Goal: Task Accomplishment & Management: Complete application form

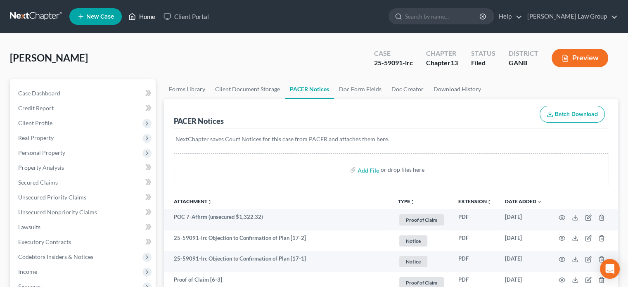
click at [148, 14] on link "Home" at bounding box center [141, 16] width 35 height 15
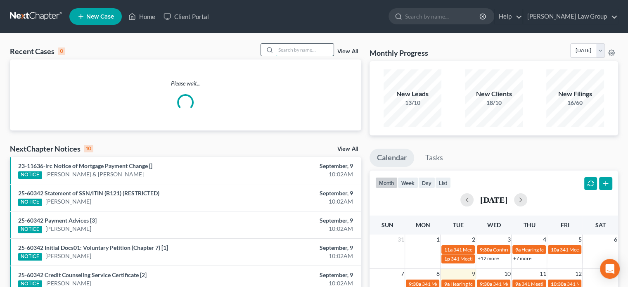
click at [279, 49] on input "search" at bounding box center [305, 50] width 58 height 12
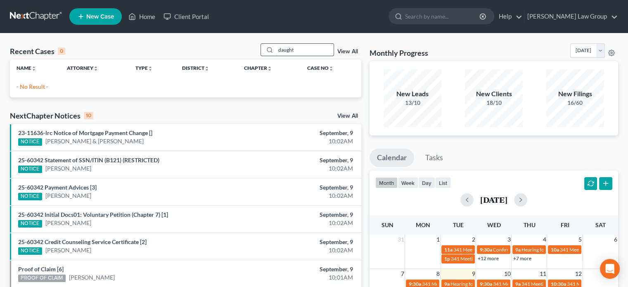
click at [302, 52] on input "daught" at bounding box center [305, 50] width 58 height 12
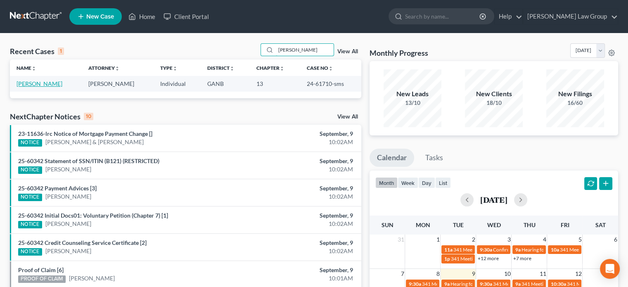
type input "[PERSON_NAME]"
click at [45, 83] on link "[PERSON_NAME]" at bounding box center [40, 83] width 46 height 7
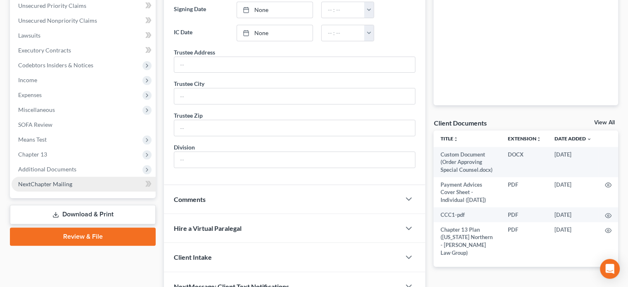
scroll to position [207, 0]
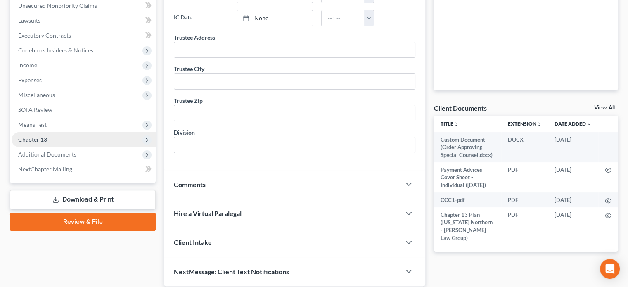
drag, startPoint x: 33, startPoint y: 139, endPoint x: 37, endPoint y: 138, distance: 4.2
click at [33, 139] on span "Chapter 13" at bounding box center [32, 139] width 29 height 7
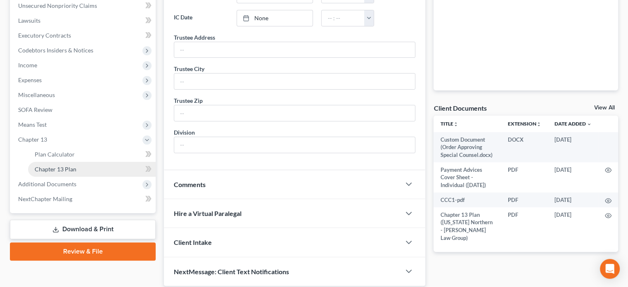
click at [69, 170] on span "Chapter 13 Plan" at bounding box center [56, 169] width 42 height 7
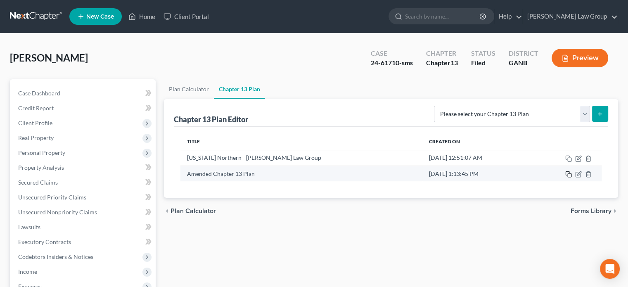
click at [570, 175] on icon "button" at bounding box center [568, 174] width 7 height 7
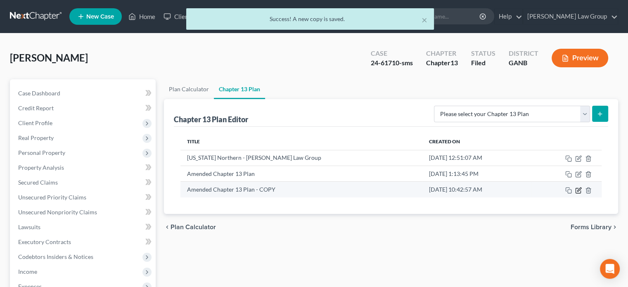
click at [577, 190] on icon "button" at bounding box center [578, 190] width 7 height 7
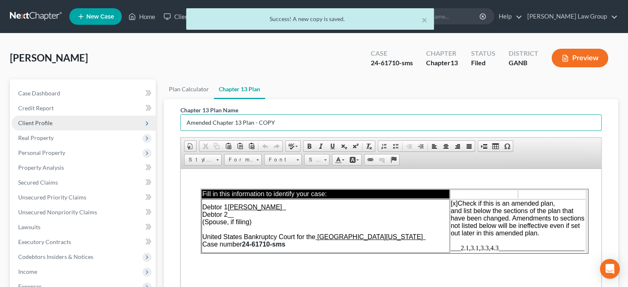
drag, startPoint x: 211, startPoint y: 124, endPoint x: 121, endPoint y: 126, distance: 90.5
click at [121, 126] on div "Petition Navigation Case Dashboard Payments Invoices Payments Payments Credit R…" at bounding box center [314, 273] width 617 height 388
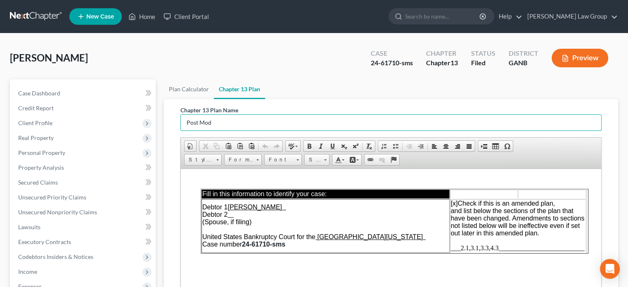
type input "Post Mod"
click at [502, 248] on span "___2.1,3.1,3.3,4.3__________________________" at bounding box center [518, 247] width 134 height 7
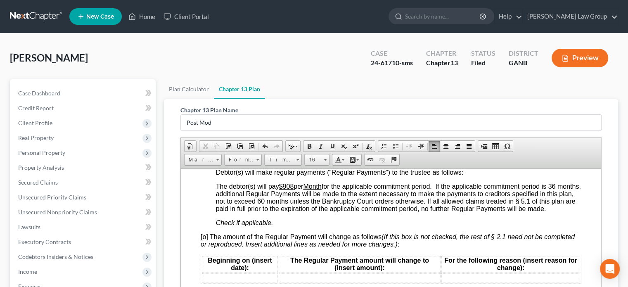
scroll to position [826, 0]
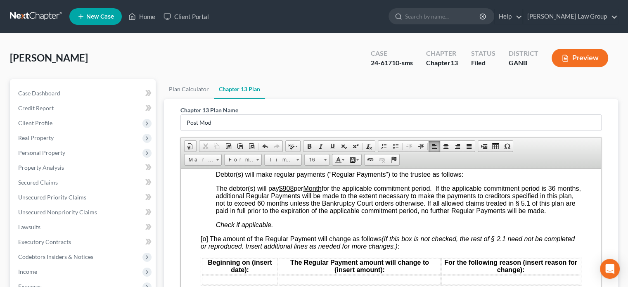
click at [205, 248] on span "[o] The amount of the Regular Payment will change as follows (If this box is no…" at bounding box center [388, 242] width 374 height 14
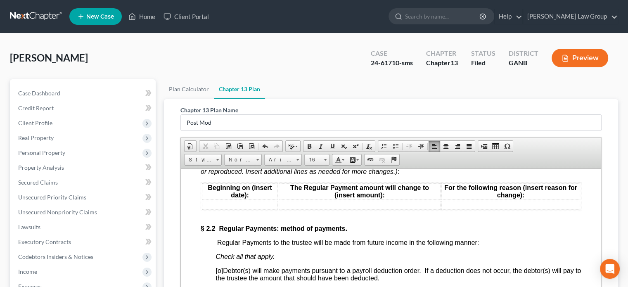
scroll to position [909, 0]
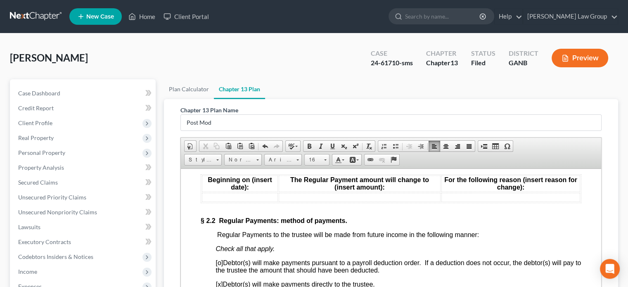
click at [215, 202] on td at bounding box center [240, 196] width 76 height 9
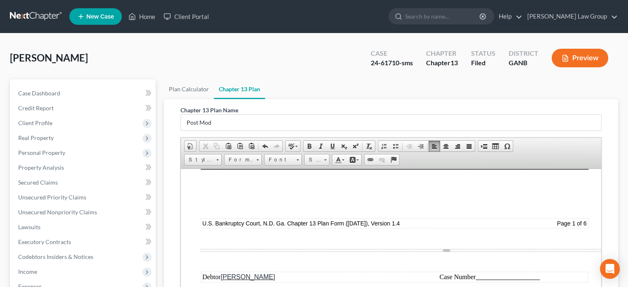
scroll to position [618, 0]
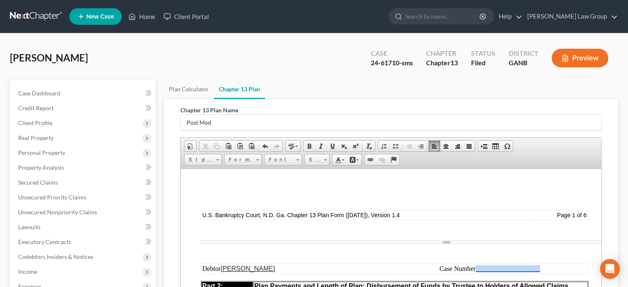
drag, startPoint x: 541, startPoint y: 268, endPoint x: 478, endPoint y: 269, distance: 63.2
click at [478, 269] on u at bounding box center [508, 268] width 64 height 7
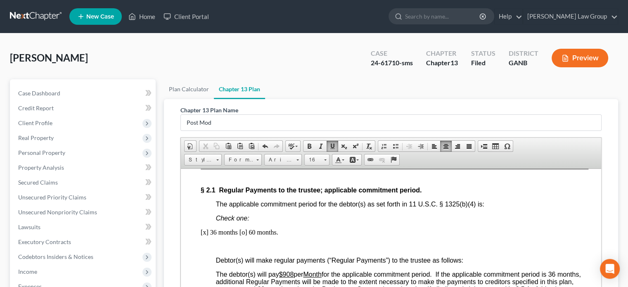
scroll to position [701, 0]
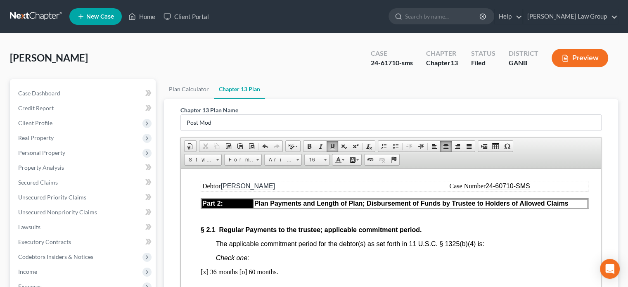
click at [504, 187] on u "24-60710-SMS" at bounding box center [508, 185] width 45 height 7
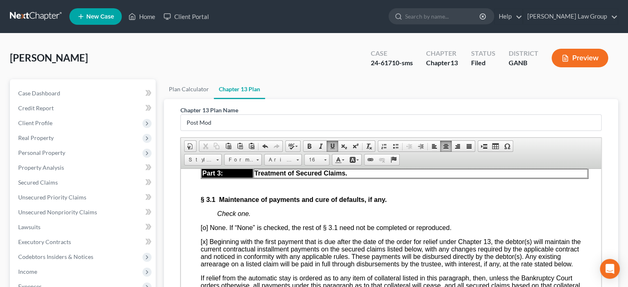
scroll to position [1485, 0]
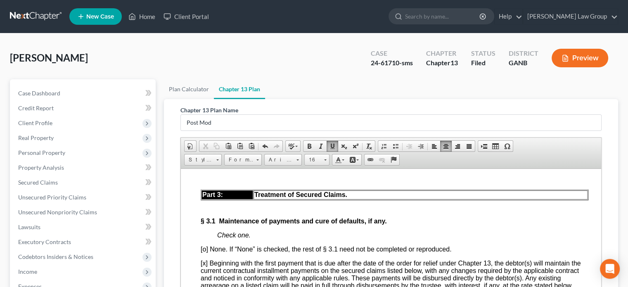
drag, startPoint x: 539, startPoint y: 191, endPoint x: 481, endPoint y: 194, distance: 57.5
click at [481, 168] on td "Case Number" at bounding box center [489, 163] width 195 height 9
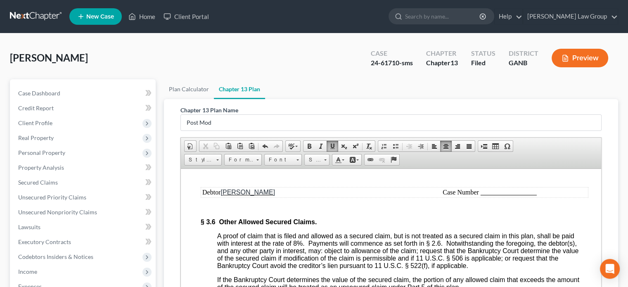
scroll to position [2312, 0]
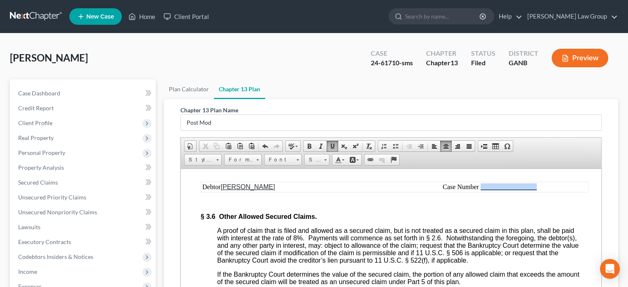
drag, startPoint x: 538, startPoint y: 246, endPoint x: 481, endPoint y: 245, distance: 57.4
click at [481, 191] on td "Case Number" at bounding box center [489, 186] width 195 height 9
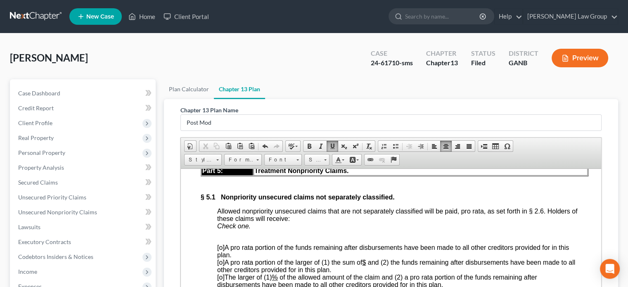
scroll to position [3055, 0]
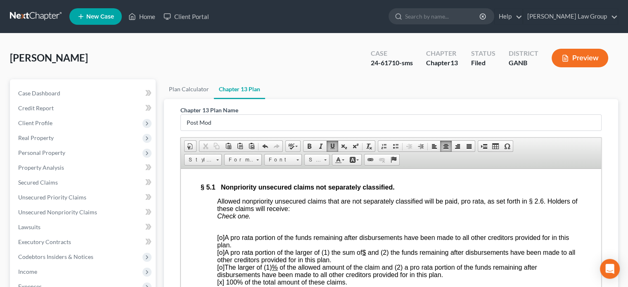
drag, startPoint x: 539, startPoint y: 197, endPoint x: 481, endPoint y: 197, distance: 58.7
click at [481, 134] on td "Case Number" at bounding box center [489, 129] width 195 height 9
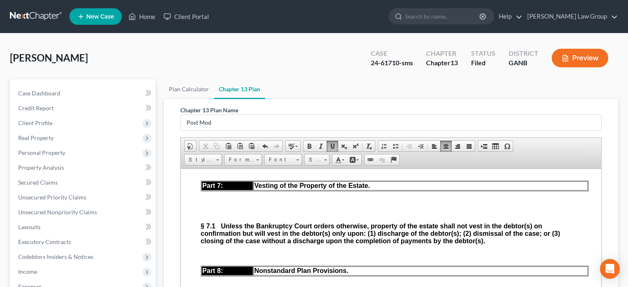
scroll to position [3716, 0]
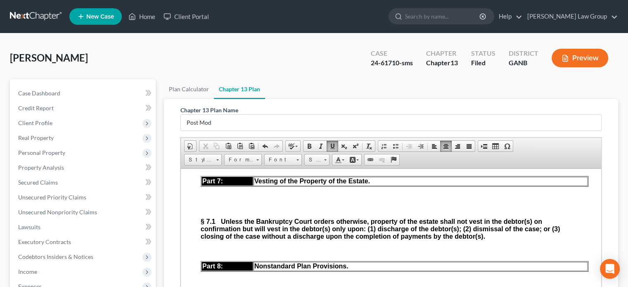
drag, startPoint x: 539, startPoint y: 213, endPoint x: 481, endPoint y: 209, distance: 58.4
click at [481, 140] on td "Case Number" at bounding box center [489, 135] width 195 height 9
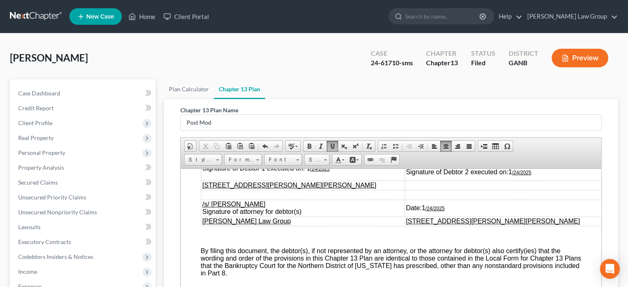
scroll to position [4088, 0]
click at [330, 180] on td "/s/ [PERSON_NAME] Signature of Debtor 1 executed on: [DATE]" at bounding box center [303, 168] width 203 height 24
click at [551, 180] on td "Signature of Debtor 2 executed on: [DATE]" at bounding box center [506, 168] width 203 height 24
click at [454, 216] on td "Date: [DATE]" at bounding box center [506, 208] width 203 height 17
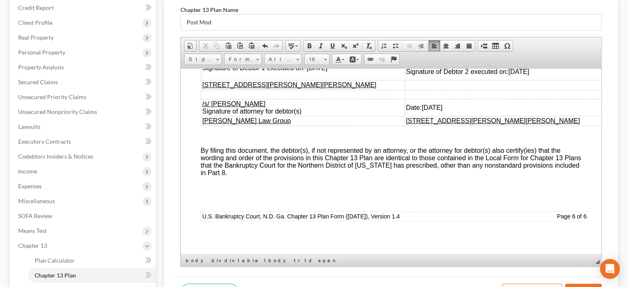
scroll to position [124, 0]
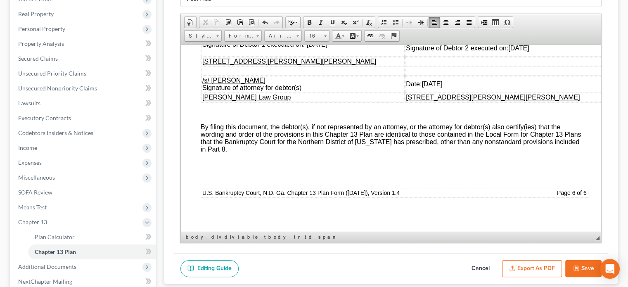
click at [586, 264] on button "Save" at bounding box center [583, 268] width 36 height 17
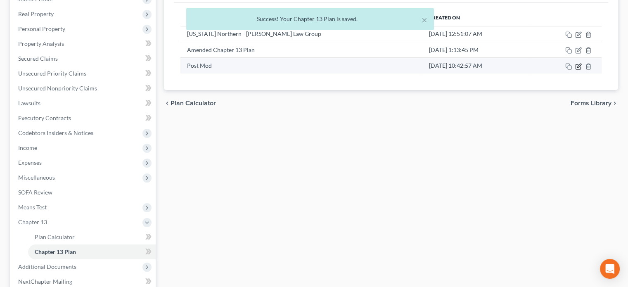
click at [578, 66] on icon "button" at bounding box center [579, 66] width 4 height 4
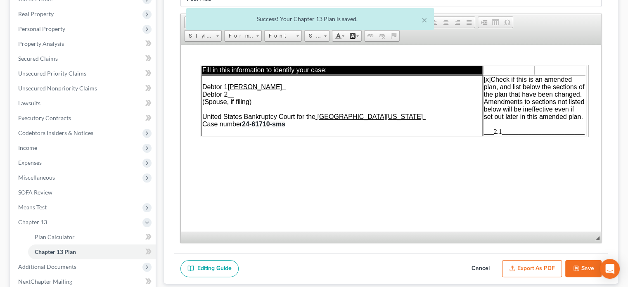
scroll to position [0, 0]
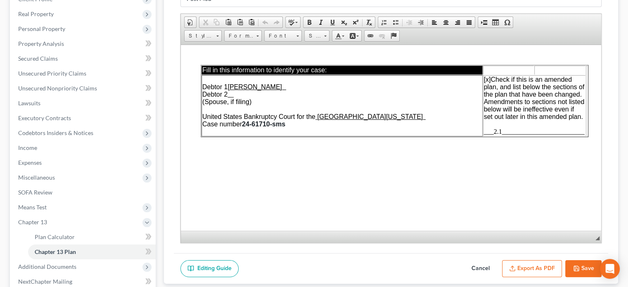
click at [535, 266] on button "Export as PDF" at bounding box center [532, 268] width 60 height 17
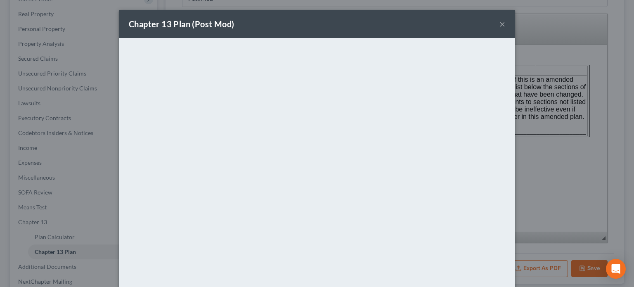
click at [500, 24] on button "×" at bounding box center [503, 24] width 6 height 10
